Goal: Task Accomplishment & Management: Manage account settings

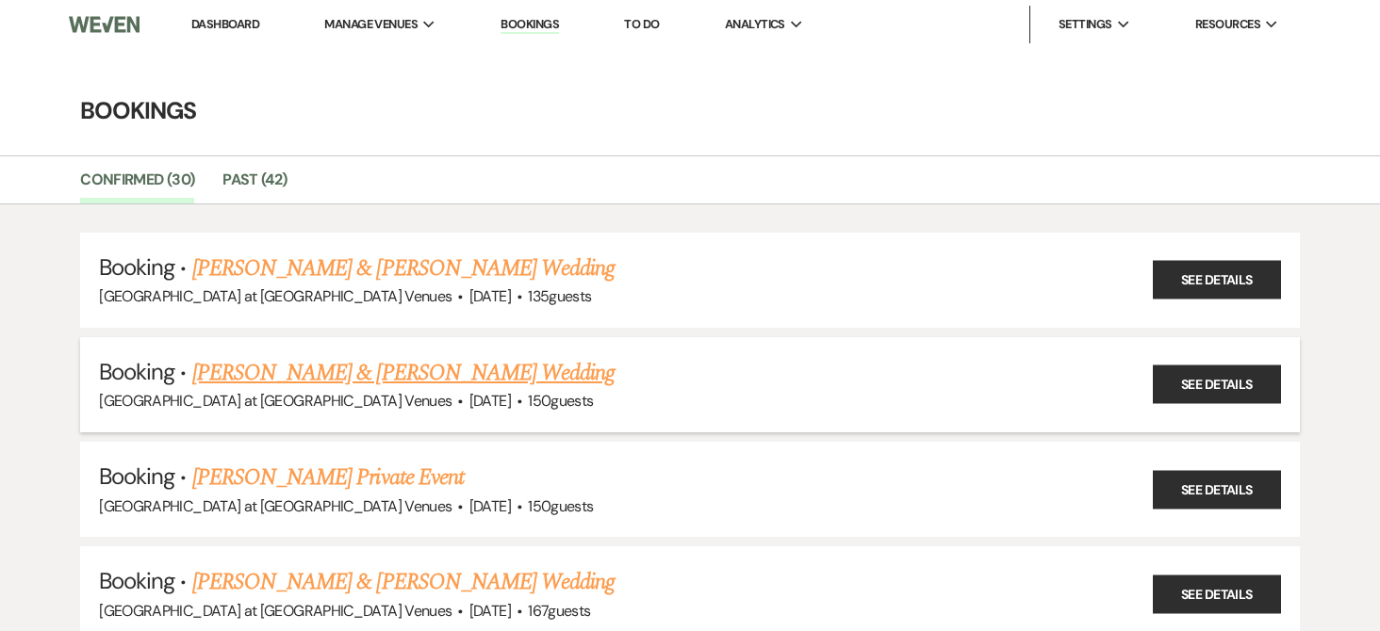
click at [328, 372] on link "[PERSON_NAME] & [PERSON_NAME] Wedding" at bounding box center [403, 373] width 422 height 34
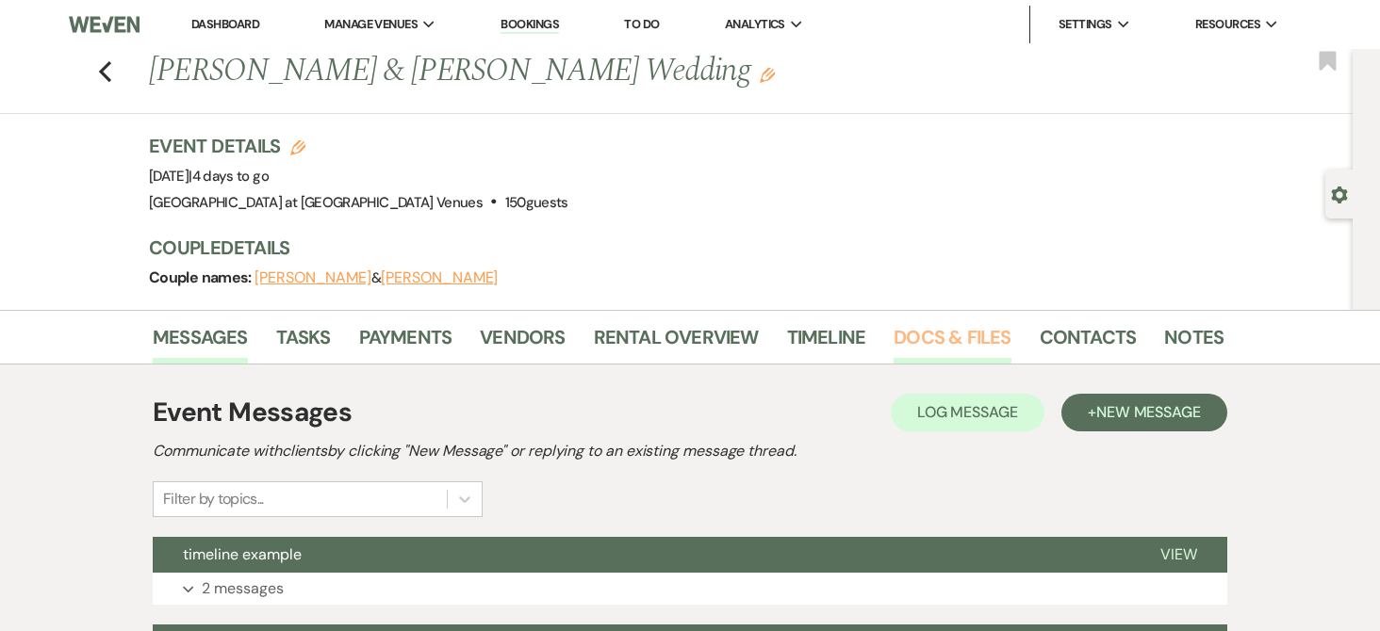
click at [915, 337] on link "Docs & Files" at bounding box center [951, 342] width 117 height 41
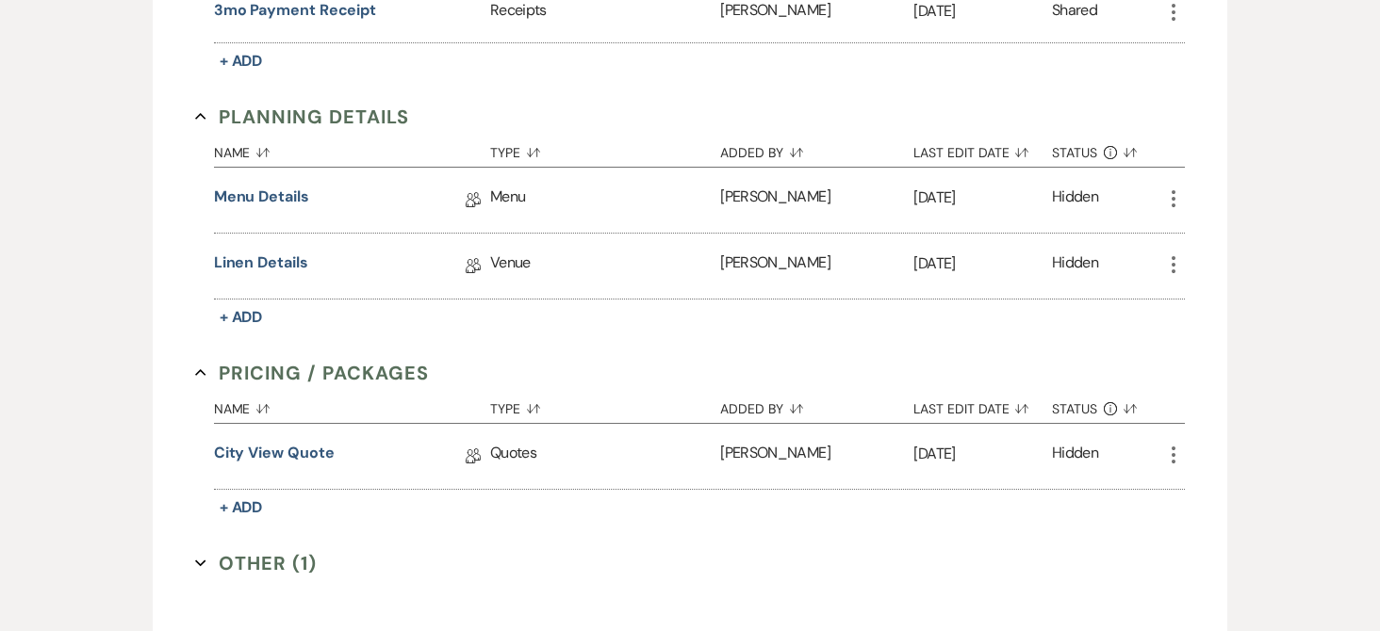
scroll to position [848, 0]
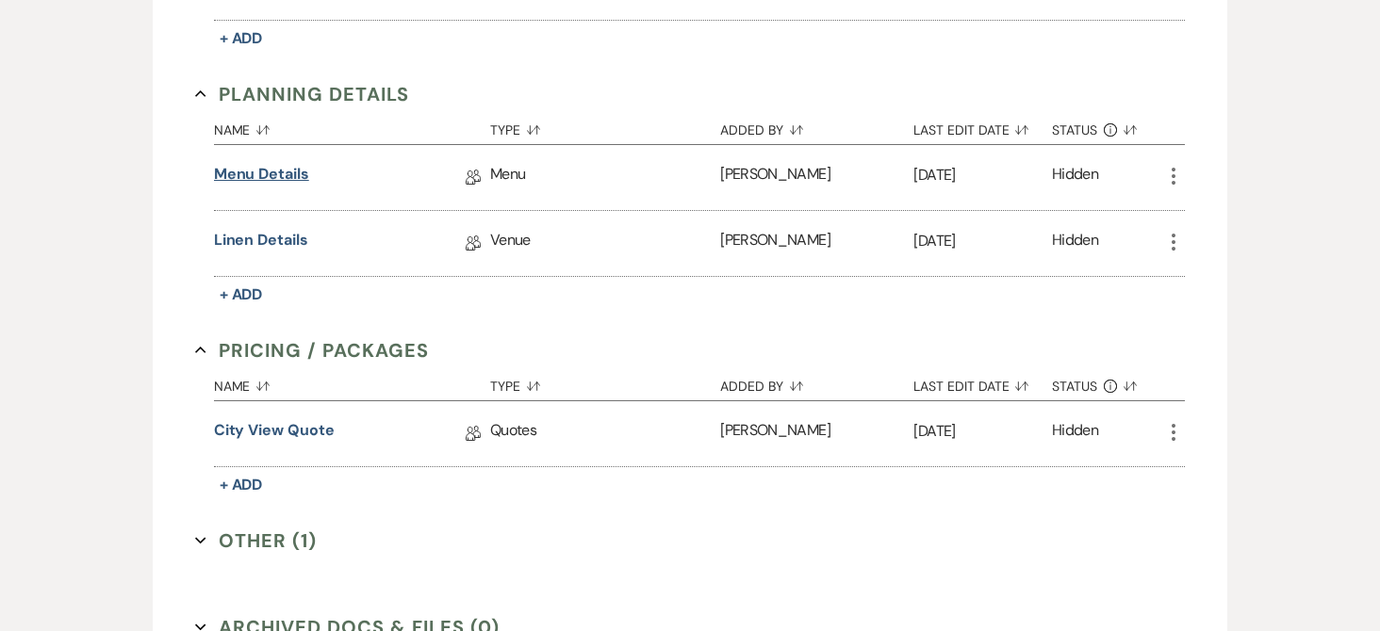
click at [266, 171] on link "Menu Details" at bounding box center [261, 177] width 95 height 29
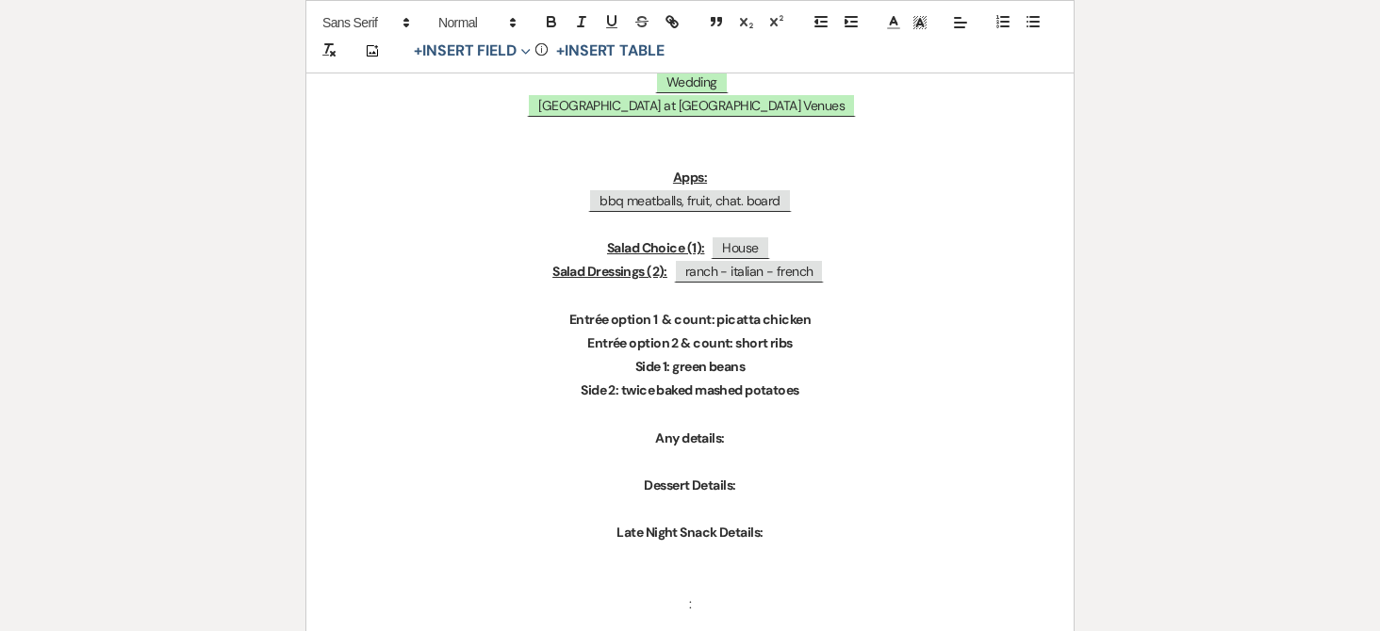
scroll to position [471, 0]
